Goal: Information Seeking & Learning: Learn about a topic

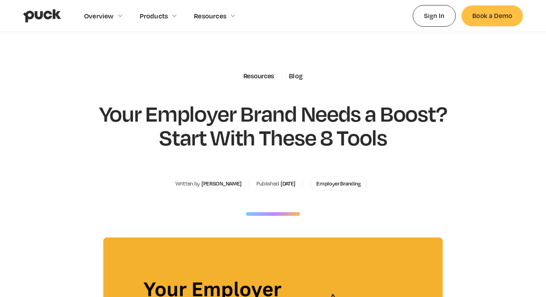
click at [38, 13] on img "home" at bounding box center [42, 16] width 38 height 14
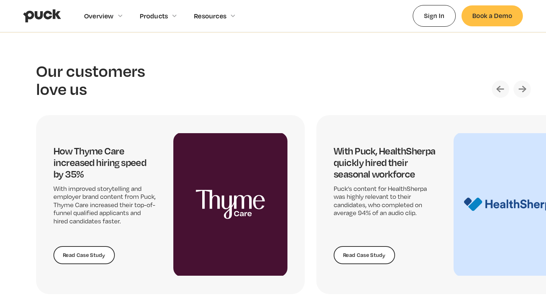
scroll to position [1468, 0]
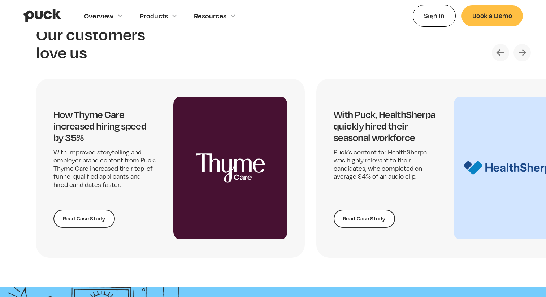
click at [523, 52] on img "Next slide" at bounding box center [521, 52] width 17 height 17
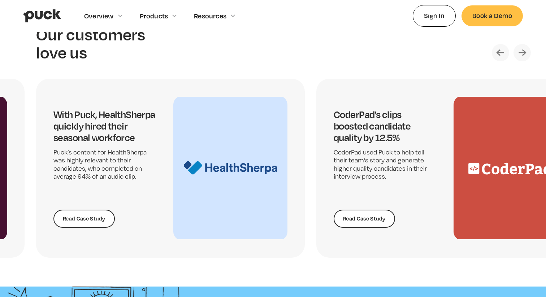
click at [523, 52] on img "Next slide" at bounding box center [521, 52] width 17 height 17
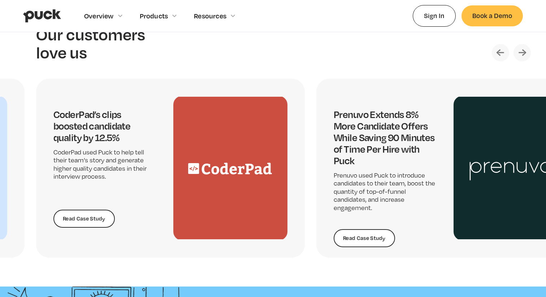
click at [523, 52] on img "Next slide" at bounding box center [521, 52] width 17 height 17
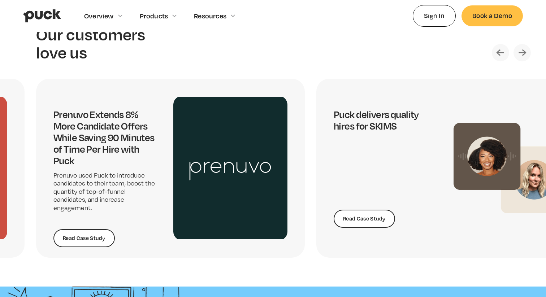
click at [523, 52] on img "Next slide" at bounding box center [521, 52] width 17 height 17
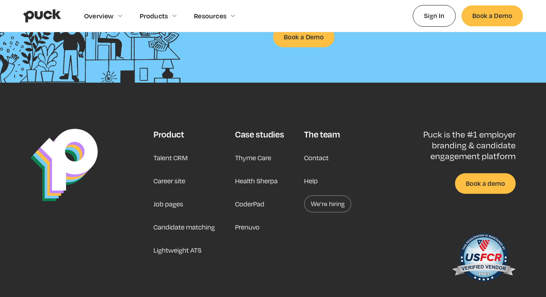
scroll to position [1850, 0]
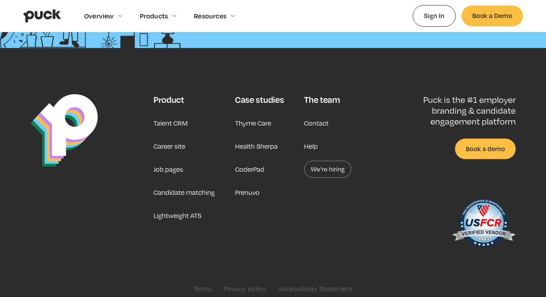
click at [167, 172] on link "Job pages" at bounding box center [168, 169] width 30 height 17
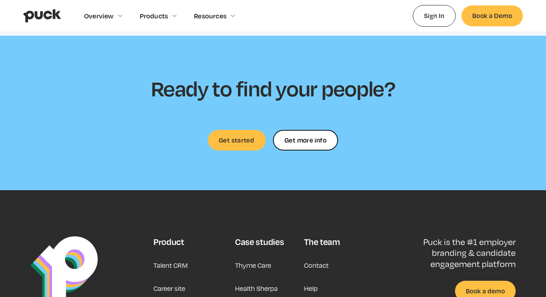
scroll to position [2184, 0]
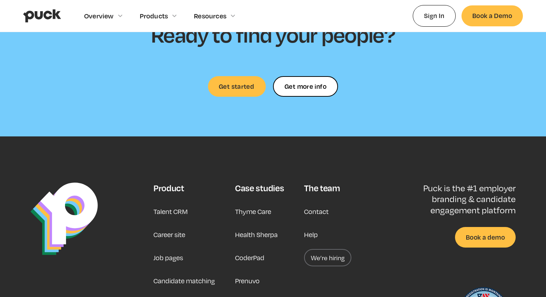
click at [322, 259] on link "We’re hiring" at bounding box center [327, 257] width 47 height 17
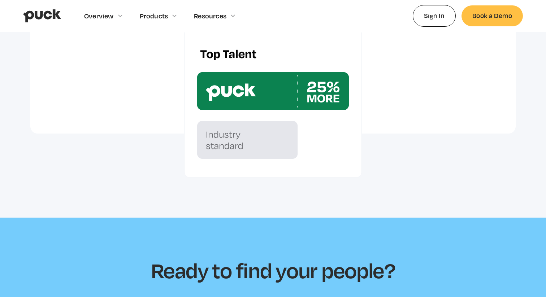
scroll to position [1950, 0]
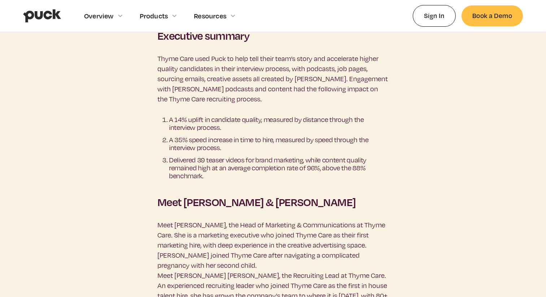
scroll to position [574, 0]
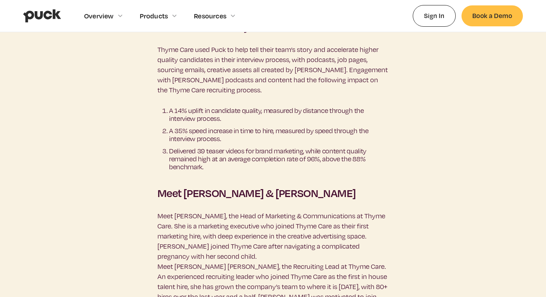
click at [37, 17] on img "home" at bounding box center [42, 16] width 38 height 14
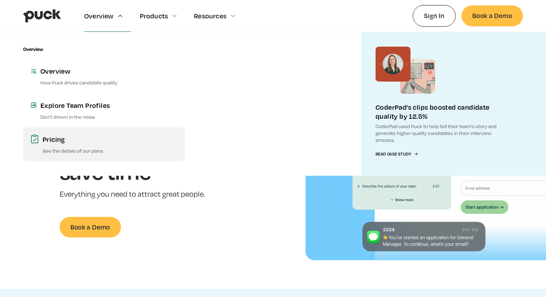
click at [59, 139] on div "Pricing" at bounding box center [110, 139] width 135 height 9
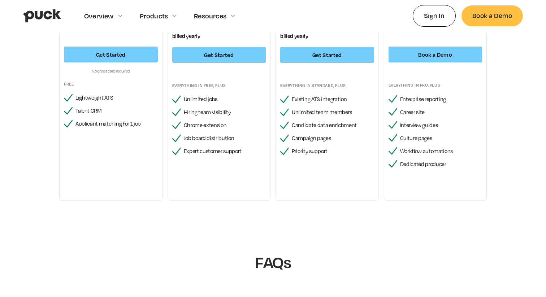
scroll to position [279, 0]
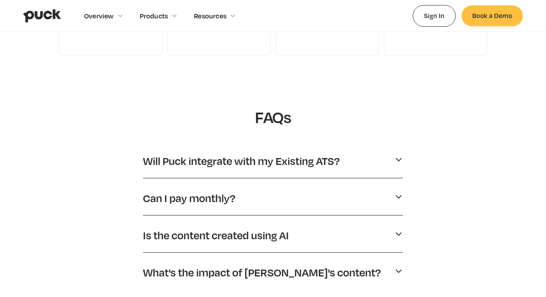
click at [163, 168] on p "Will Puck integrate with my Existing ATS?" at bounding box center [241, 161] width 197 height 14
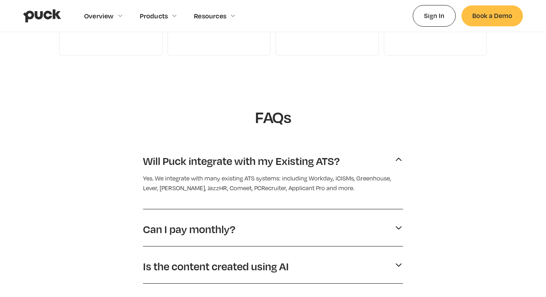
click at [162, 166] on p "Will Puck integrate with my Existing ATS?" at bounding box center [241, 161] width 197 height 14
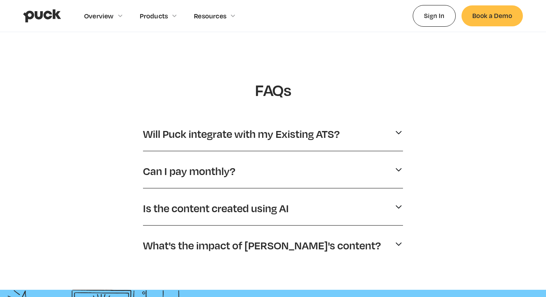
scroll to position [365, 0]
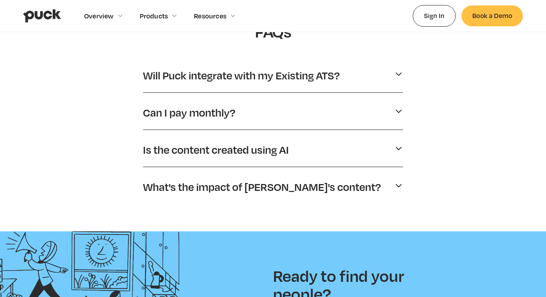
click at [164, 98] on div "Will Puck integrate with my Existing ATS? Yes. We integrate with many existing …" at bounding box center [273, 132] width 260 height 143
click at [164, 115] on p "Can I pay monthly?" at bounding box center [189, 113] width 92 height 14
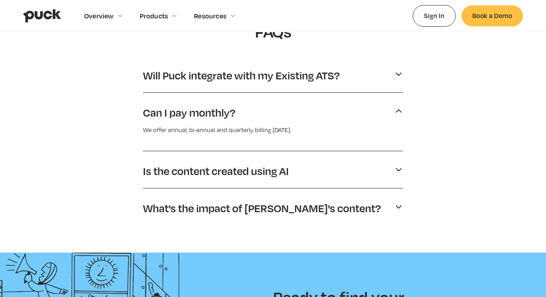
click at [164, 115] on p "Can I pay monthly?" at bounding box center [189, 113] width 92 height 14
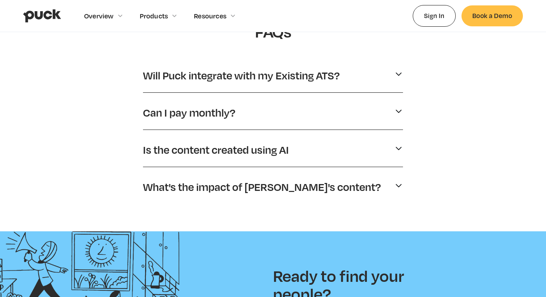
click at [165, 149] on p "Is the content created using AI" at bounding box center [216, 150] width 146 height 14
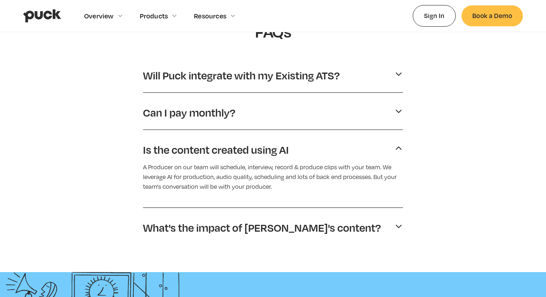
click at [165, 149] on p "Is the content created using AI" at bounding box center [216, 150] width 146 height 14
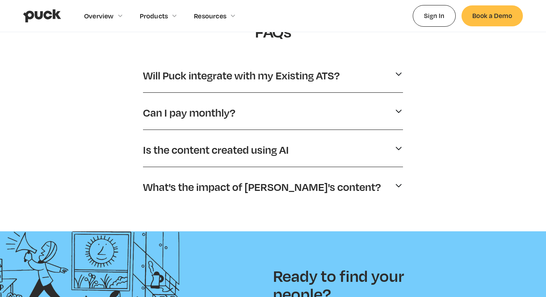
click at [163, 152] on p "Is the content created using AI" at bounding box center [216, 150] width 146 height 14
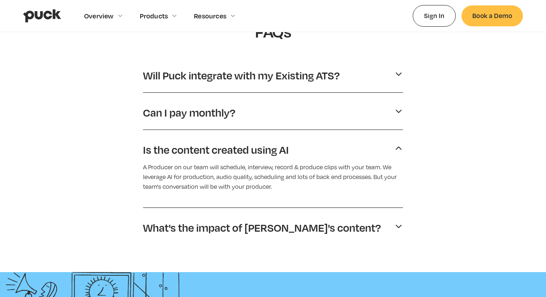
scroll to position [376, 0]
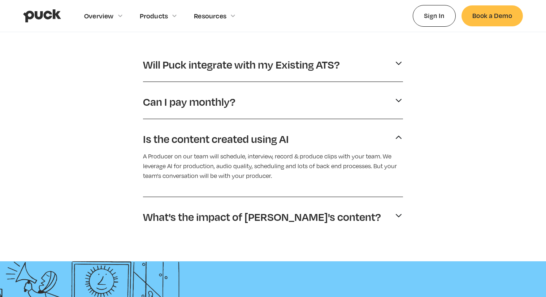
click at [168, 146] on div "Is the content created using AI" at bounding box center [273, 138] width 260 height 19
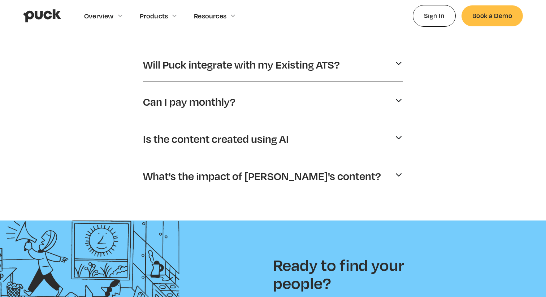
click at [168, 179] on p "What's the impact of [PERSON_NAME]'s content?" at bounding box center [262, 176] width 238 height 14
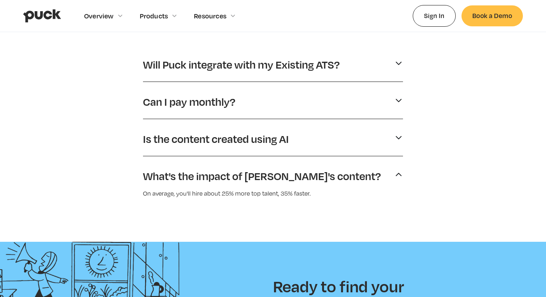
click at [168, 179] on p "What's the impact of [PERSON_NAME]'s content?" at bounding box center [262, 176] width 238 height 14
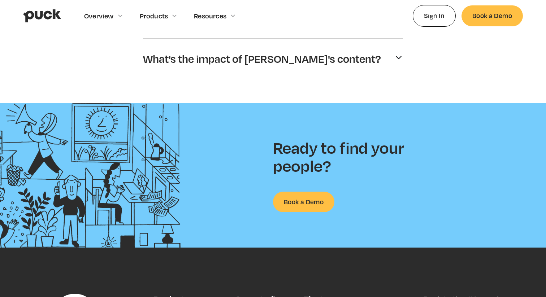
scroll to position [498, 0]
